Goal: Find specific page/section: Find specific page/section

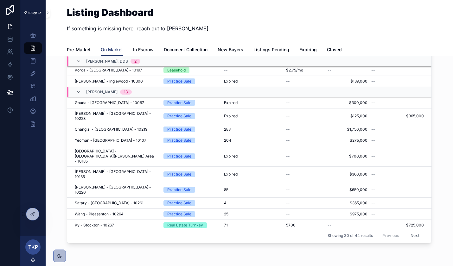
scroll to position [24, 0]
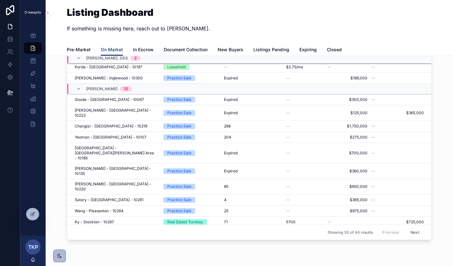
click at [414, 232] on button "Next" at bounding box center [415, 233] width 18 height 10
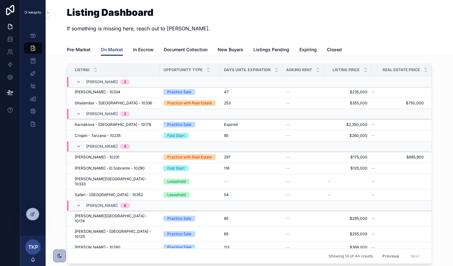
scroll to position [24, 0]
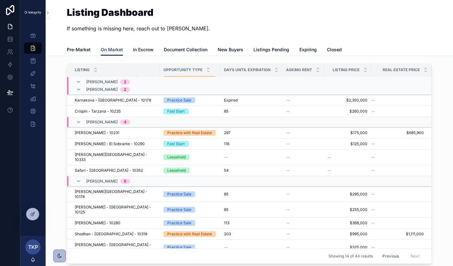
click at [144, 48] on span "In Escrow" at bounding box center [143, 50] width 21 height 6
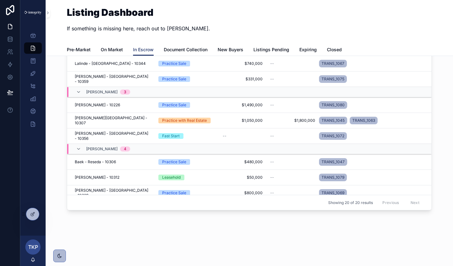
scroll to position [94, 0]
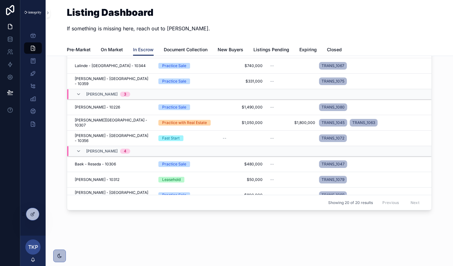
click at [102, 106] on span "[PERSON_NAME] - 10226" at bounding box center [97, 107] width 45 height 5
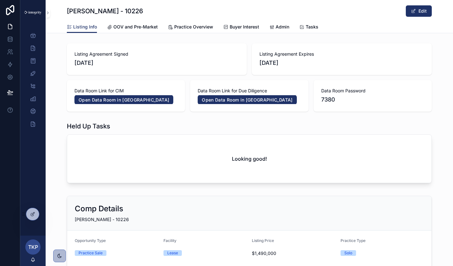
click at [183, 30] on span "Practice Overview" at bounding box center [193, 27] width 39 height 6
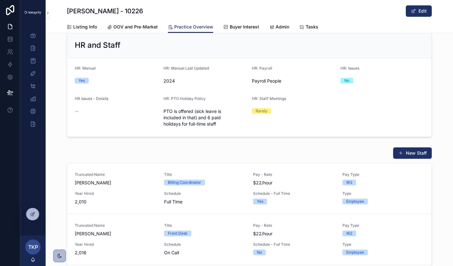
scroll to position [2361, 0]
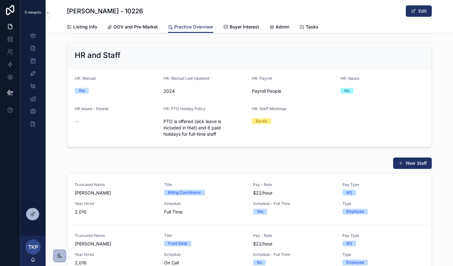
click at [138, 25] on span "OOV and Pre-Market" at bounding box center [135, 27] width 44 height 6
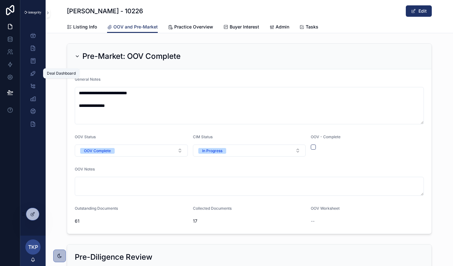
click at [34, 74] on icon "scrollable content" at bounding box center [33, 73] width 6 height 6
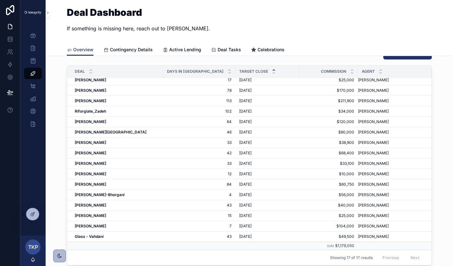
scroll to position [19, 0]
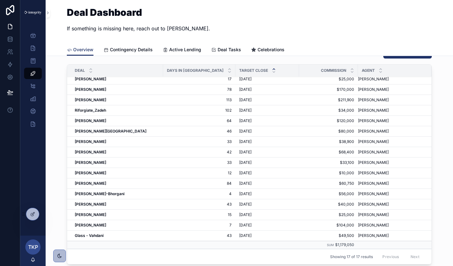
click at [92, 226] on strong "[PERSON_NAME]" at bounding box center [90, 225] width 31 height 5
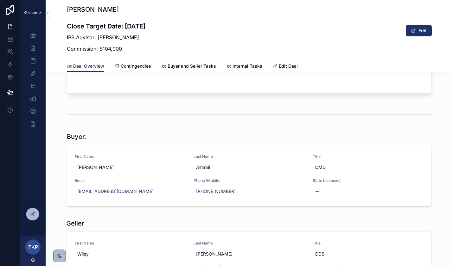
scroll to position [363, 0]
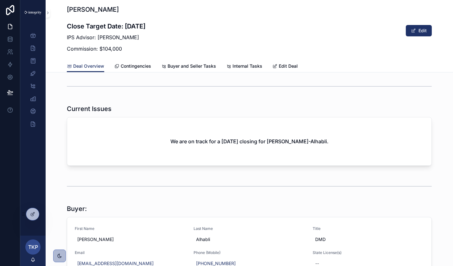
click at [176, 68] on span "Buyer and Seller Tasks" at bounding box center [192, 66] width 48 height 6
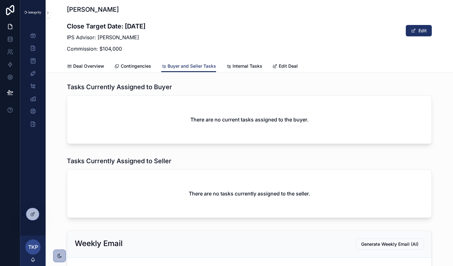
click at [137, 66] on span "Contingencies" at bounding box center [136, 66] width 30 height 6
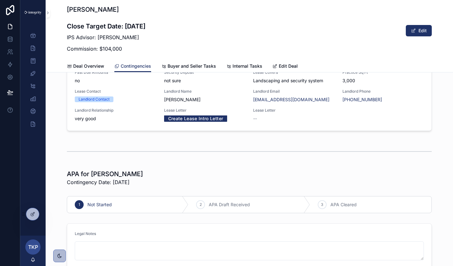
scroll to position [1037, 0]
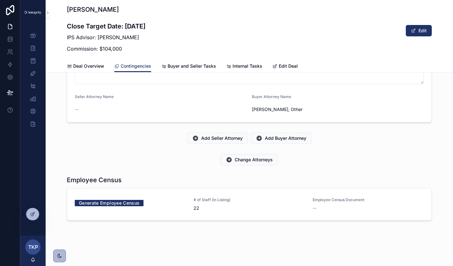
click at [109, 203] on link "Generate Employee Census" at bounding box center [109, 203] width 69 height 10
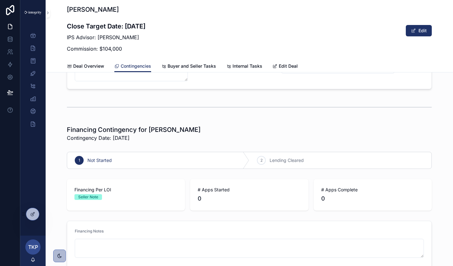
scroll to position [210, 0]
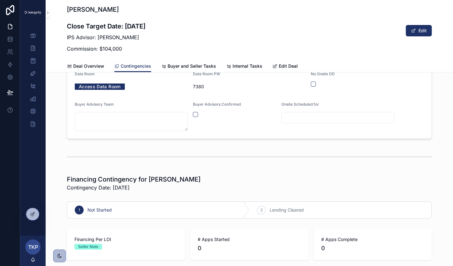
click at [88, 68] on span "Deal Overview" at bounding box center [88, 66] width 31 height 6
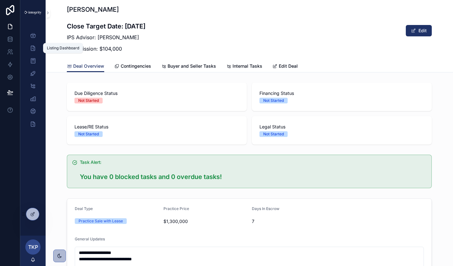
click at [34, 46] on icon "scrollable content" at bounding box center [33, 48] width 6 height 6
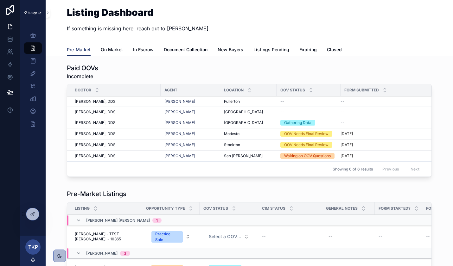
click at [112, 48] on span "On Market" at bounding box center [112, 50] width 22 height 6
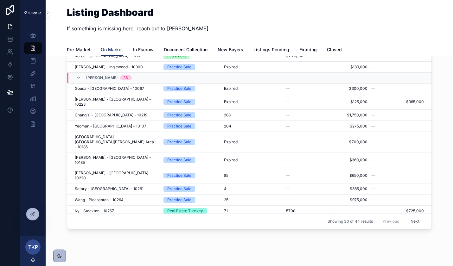
scroll to position [42, 0]
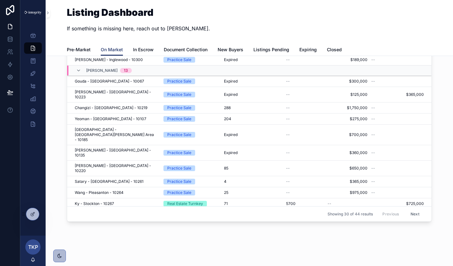
click at [420, 215] on button "Next" at bounding box center [415, 214] width 18 height 10
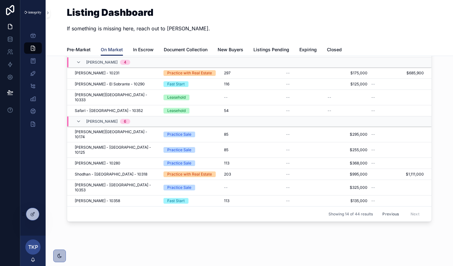
scroll to position [24, 0]
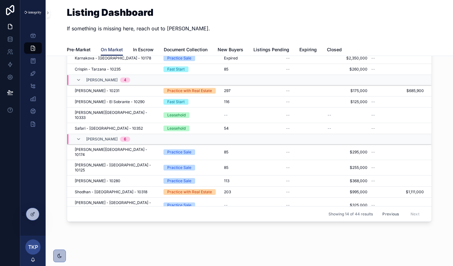
click at [141, 50] on span "In Escrow" at bounding box center [143, 50] width 21 height 6
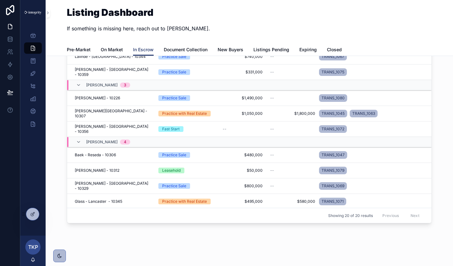
scroll to position [110, 0]
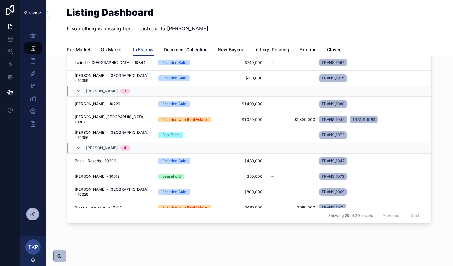
click at [102, 104] on span "[PERSON_NAME] - 10226" at bounding box center [97, 104] width 45 height 5
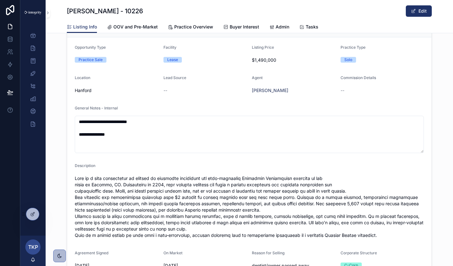
scroll to position [220, 0]
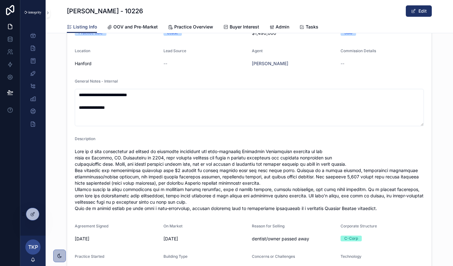
click at [134, 24] on span "OOV and Pre-Market" at bounding box center [135, 27] width 44 height 6
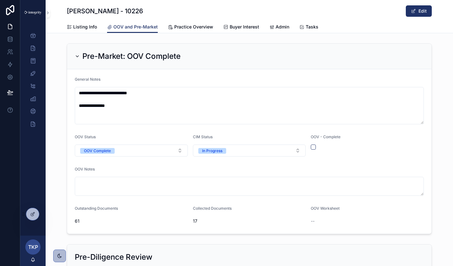
click at [316, 222] on div "--" at bounding box center [353, 221] width 84 height 6
click at [32, 33] on icon "scrollable content" at bounding box center [33, 35] width 6 height 6
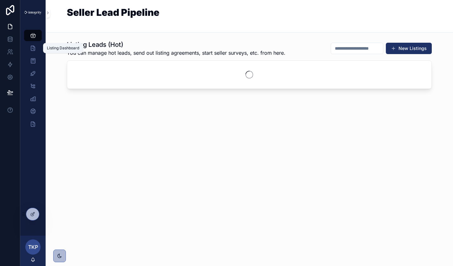
click at [33, 48] on icon "scrollable content" at bounding box center [33, 48] width 6 height 6
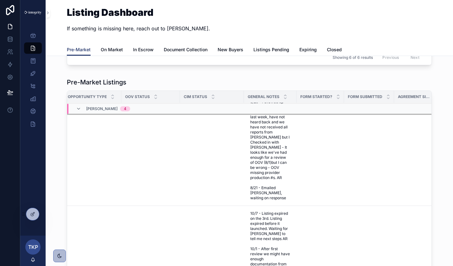
scroll to position [756, 78]
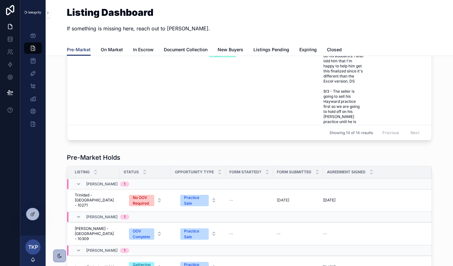
scroll to position [254, 0]
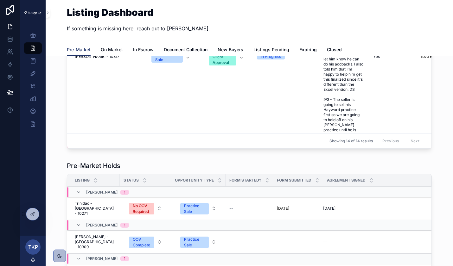
click at [107, 48] on span "On Market" at bounding box center [112, 50] width 22 height 6
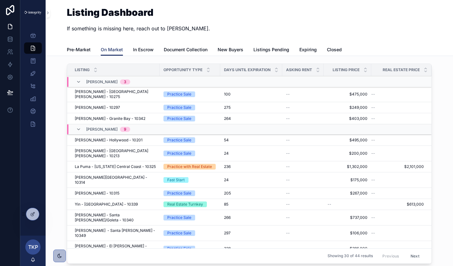
click at [105, 91] on span "[PERSON_NAME] - [GEOGRAPHIC_DATA][PERSON_NAME] - 10275" at bounding box center [115, 94] width 81 height 10
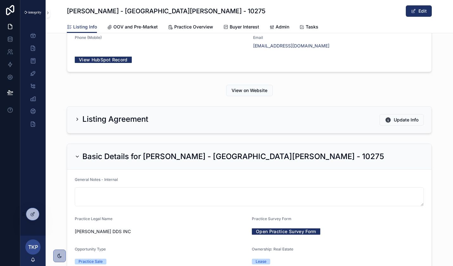
scroll to position [648, 0]
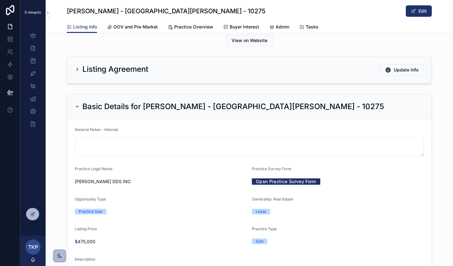
click at [184, 26] on span "Practice Overview" at bounding box center [193, 27] width 39 height 6
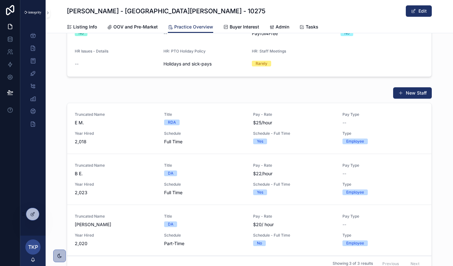
scroll to position [2391, 0]
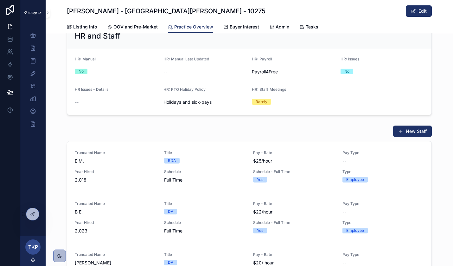
click at [192, 103] on div "HR and Staff HR: Manual No HR: Manual Last Updated -- HR: Payroll Payroll4Free …" at bounding box center [249, 69] width 407 height 97
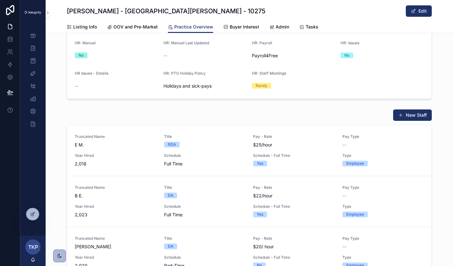
scroll to position [2409, 0]
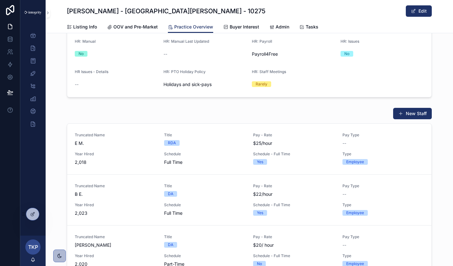
click at [31, 209] on div at bounding box center [32, 214] width 13 height 12
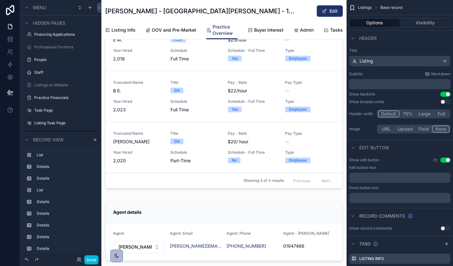
scroll to position [3148, 0]
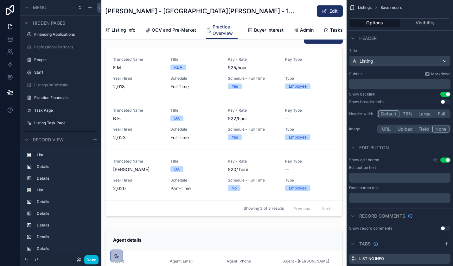
click at [145, 138] on div "scrollable content" at bounding box center [223, 125] width 245 height 192
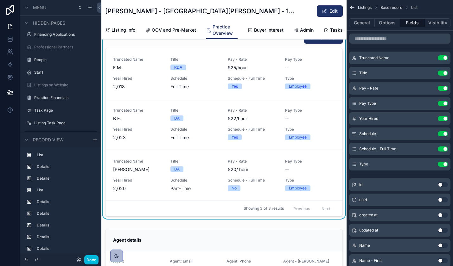
click at [0, 0] on icon "scrollable content" at bounding box center [0, 0] width 0 height 0
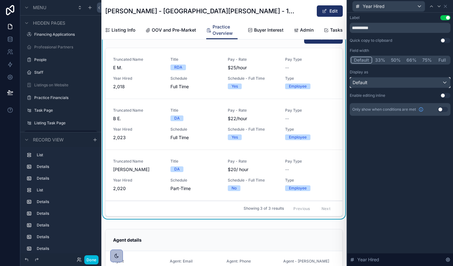
click at [446, 85] on div "Default" at bounding box center [400, 83] width 100 height 10
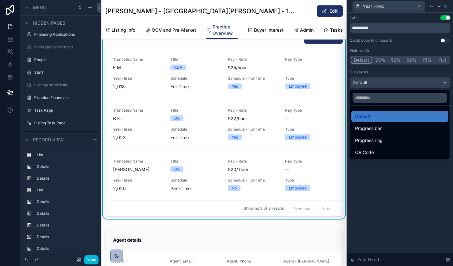
click at [395, 208] on div at bounding box center [400, 133] width 106 height 266
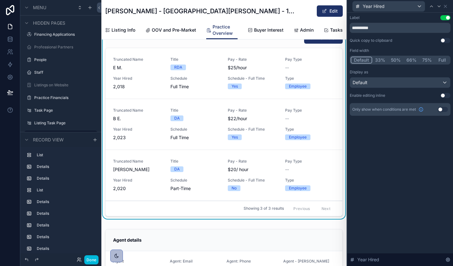
click at [405, 46] on div "**********" at bounding box center [400, 65] width 101 height 101
click at [410, 84] on div "Default" at bounding box center [400, 83] width 100 height 10
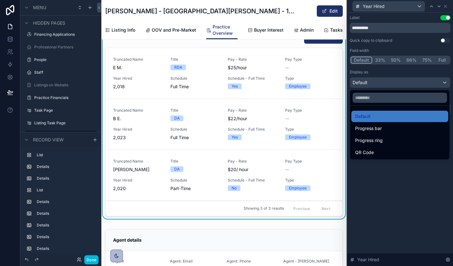
click at [400, 174] on div at bounding box center [400, 133] width 106 height 266
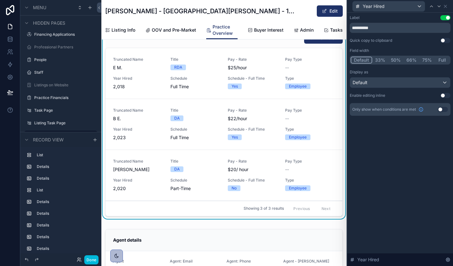
click at [450, 259] on icon at bounding box center [447, 260] width 5 height 5
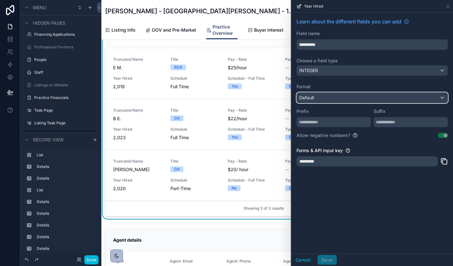
click at [443, 97] on div "Default" at bounding box center [372, 98] width 151 height 10
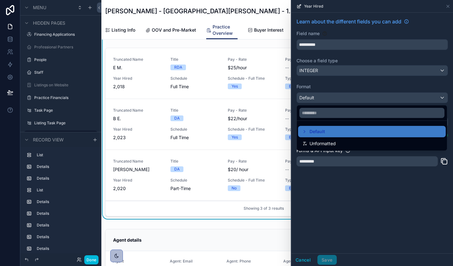
click at [400, 141] on div "Unformatted" at bounding box center [372, 144] width 140 height 8
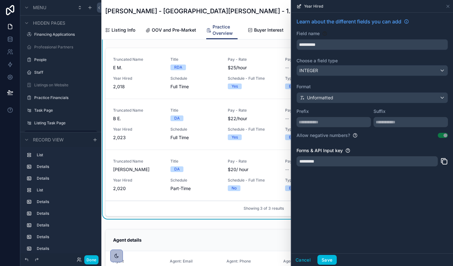
click at [328, 262] on button "Save" at bounding box center [326, 260] width 19 height 10
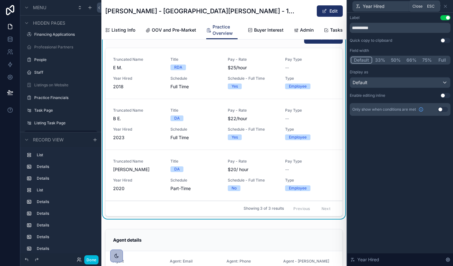
click at [446, 4] on icon at bounding box center [445, 6] width 5 height 5
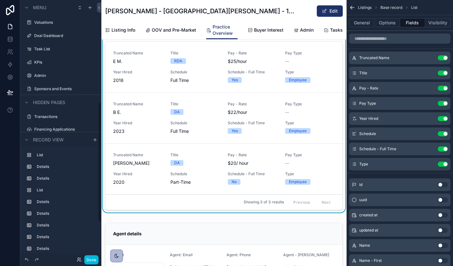
scroll to position [0, 0]
click at [52, 35] on label "Listing Dashboard" at bounding box center [64, 36] width 60 height 5
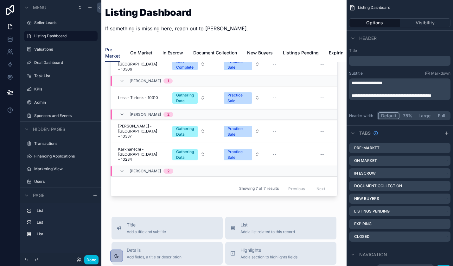
scroll to position [446, 0]
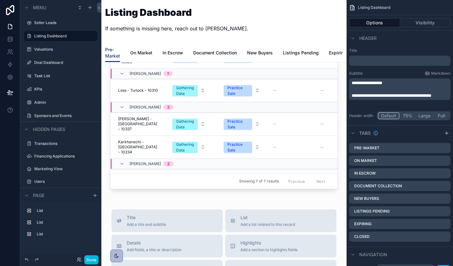
click at [135, 98] on div "scrollable content" at bounding box center [223, 84] width 235 height 221
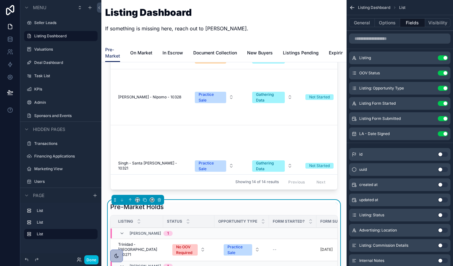
scroll to position [223, 0]
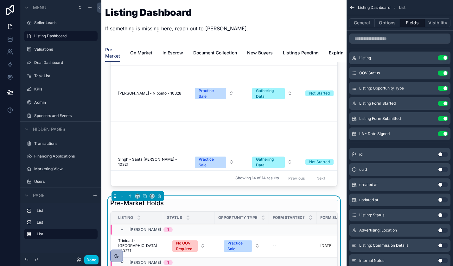
click at [156, 136] on div "scrollable content" at bounding box center [223, 81] width 235 height 221
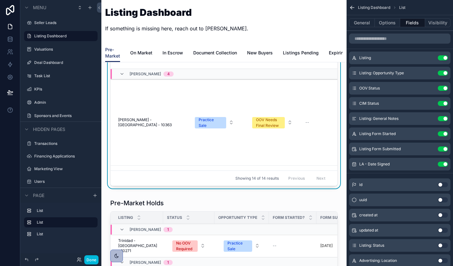
scroll to position [179, 0]
